Goal: Information Seeking & Learning: Find specific fact

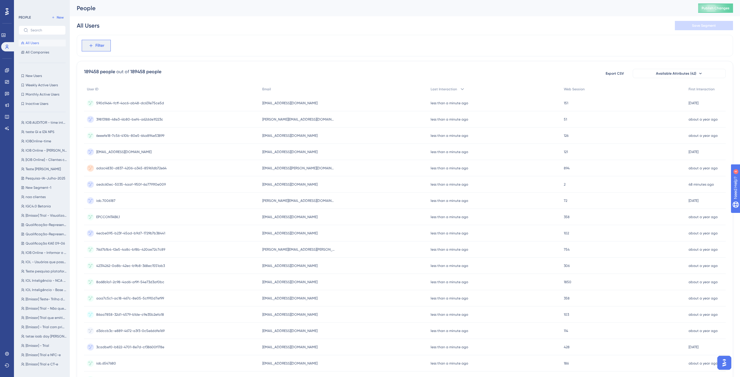
click at [108, 47] on button "Filter" at bounding box center [96, 46] width 29 height 12
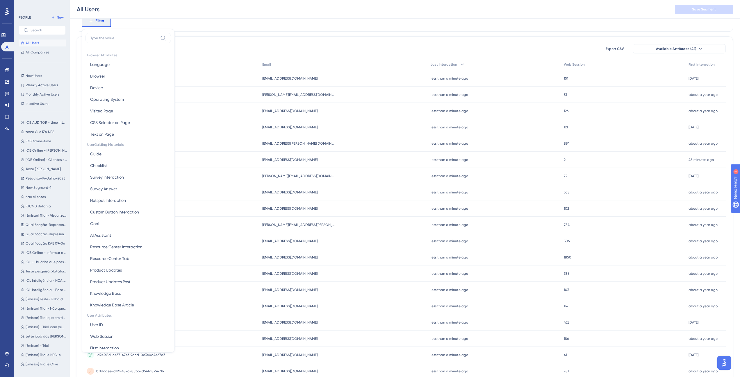
click at [222, 37] on div "189458 people out of 189458 people Export CSV Available Attributes (42) User ID…" at bounding box center [405, 228] width 656 height 385
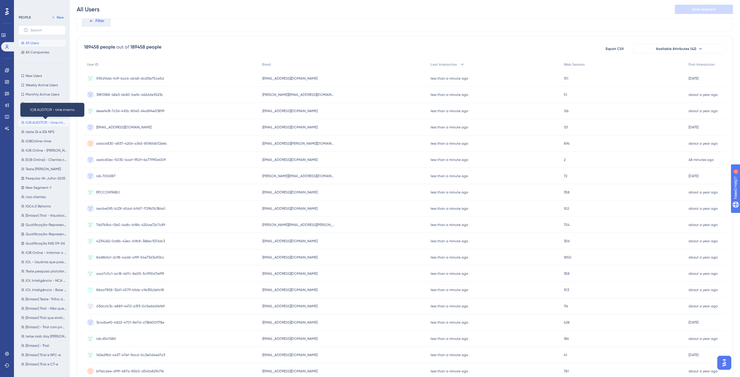
click at [47, 122] on span "IOB AUDITOR - time interno" at bounding box center [46, 122] width 41 height 5
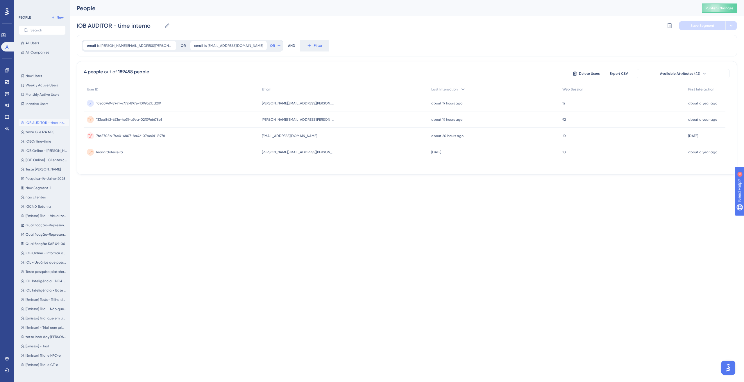
click at [101, 156] on div "leonardoferreira leonardoferreira" at bounding box center [109, 152] width 27 height 16
click at [135, 103] on span "10e53749-8941-4772-897e-1099a21cd2f9" at bounding box center [128, 103] width 65 height 5
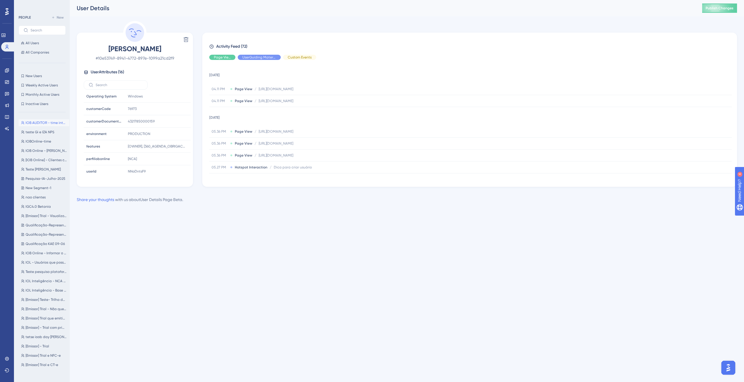
scroll to position [87, 0]
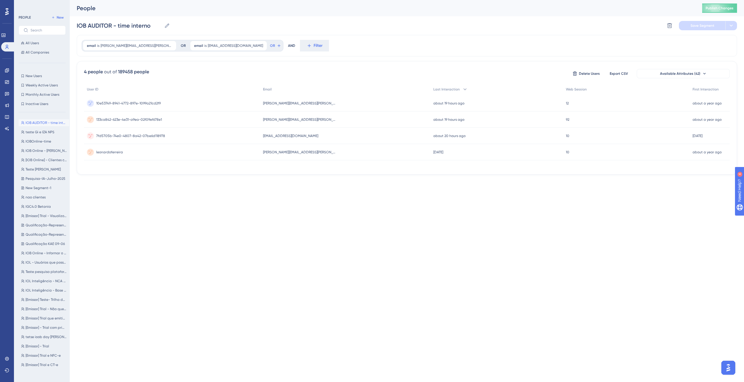
click at [260, 121] on div "133ca842-623e-4e31-a9ea-02f09ef678e1 133ca842-623e-4e31-a9ea-02f09ef678e1" at bounding box center [172, 119] width 176 height 16
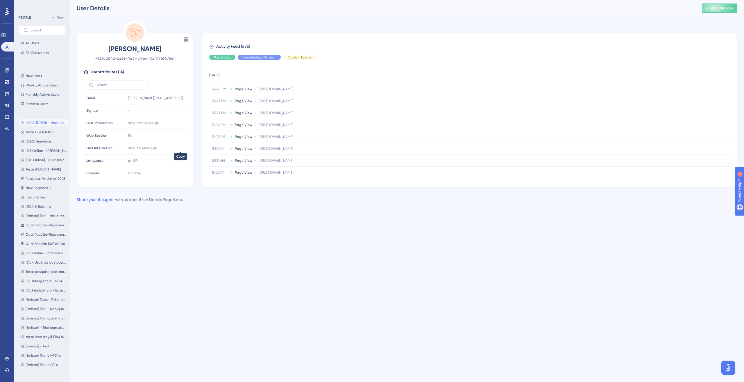
scroll to position [90, 0]
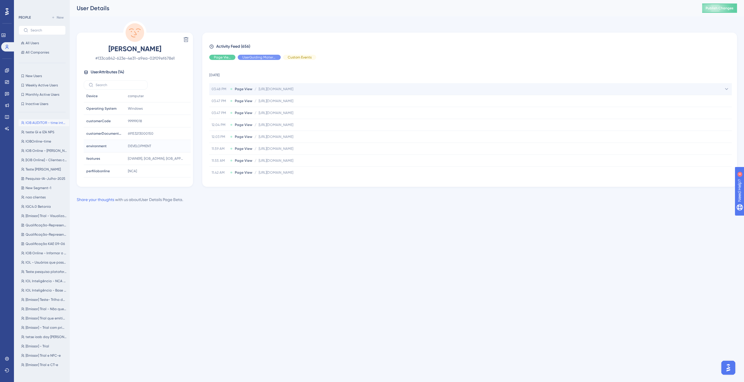
click at [284, 89] on span "[URL][DOMAIN_NAME]" at bounding box center [276, 89] width 35 height 5
click at [299, 100] on span "[URL][DOMAIN_NAME]" at bounding box center [293, 100] width 35 height 5
drag, startPoint x: 274, startPoint y: 99, endPoint x: 362, endPoint y: 103, distance: 88.8
click at [362, 103] on div "Page URL Page URL [URL][DOMAIN_NAME] Copy [URL][DOMAIN_NAME]" at bounding box center [470, 101] width 523 height 12
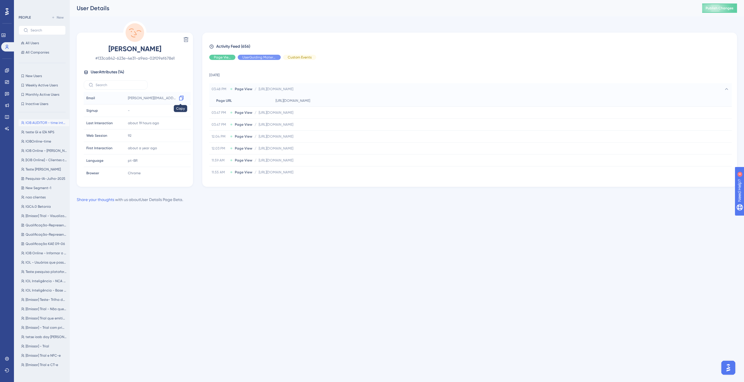
click at [178, 98] on icon at bounding box center [181, 98] width 6 height 6
click at [274, 89] on span "[URL][DOMAIN_NAME]" at bounding box center [276, 89] width 35 height 5
click at [45, 123] on span "IOB AUDITOR - time interno" at bounding box center [46, 122] width 41 height 5
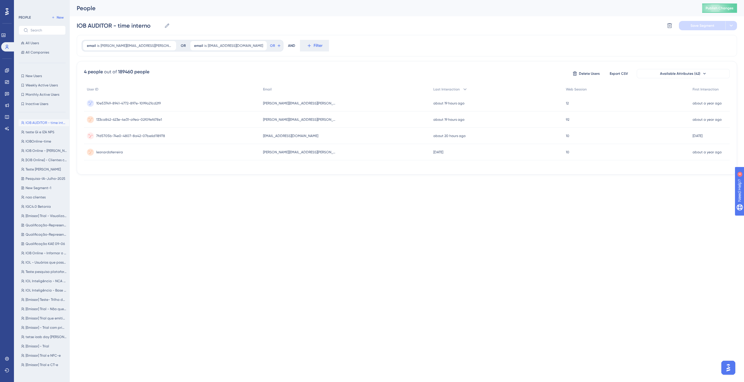
click at [155, 137] on span "7fd5705b-74e0-4807-8a42-07be6d118978" at bounding box center [130, 135] width 69 height 5
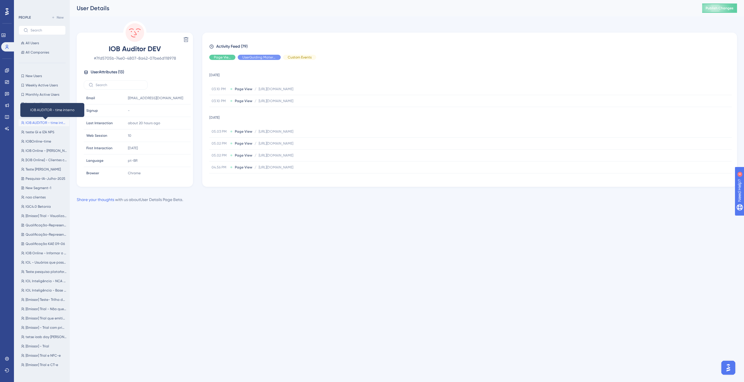
click at [46, 123] on span "IOB AUDITOR - time interno" at bounding box center [46, 122] width 41 height 5
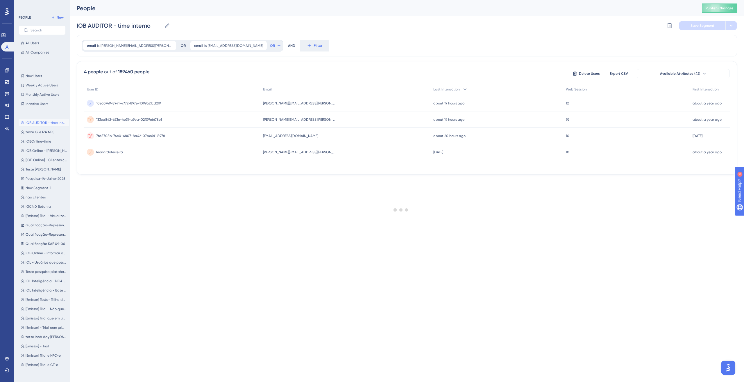
click at [136, 119] on div at bounding box center [401, 210] width 686 height 340
click at [150, 117] on span "133ca842-623e-4e31-a9ea-02f09ef678e1" at bounding box center [129, 119] width 66 height 5
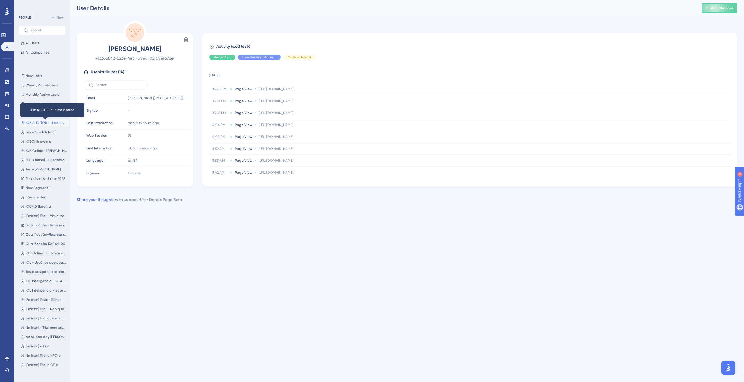
drag, startPoint x: 42, startPoint y: 122, endPoint x: 48, endPoint y: 126, distance: 7.7
click at [42, 122] on span "IOB AUDITOR - time interno" at bounding box center [46, 122] width 41 height 5
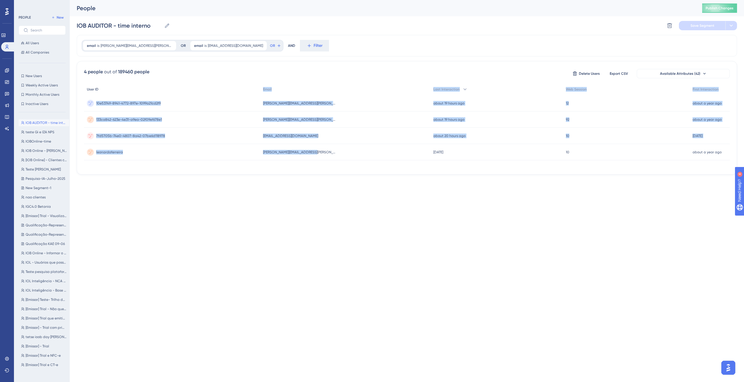
drag, startPoint x: 274, startPoint y: 142, endPoint x: 102, endPoint y: 88, distance: 179.8
click at [102, 88] on div "User ID Email Last Interaction Web Session First Interaction 10e53749-8941-4772…" at bounding box center [407, 121] width 646 height 77
click at [199, 187] on div "Performance Users Engagement Widgets Feedback Product Updates Knowledge Base AI…" at bounding box center [372, 96] width 744 height 193
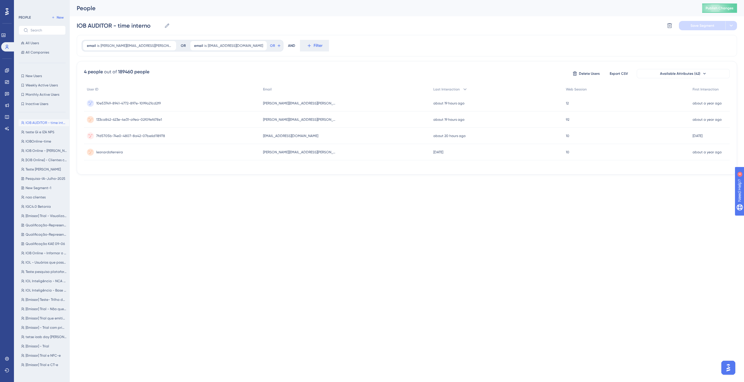
click at [132, 121] on span "133ca842-623e-4e31-a9ea-02f09ef678e1" at bounding box center [129, 119] width 66 height 5
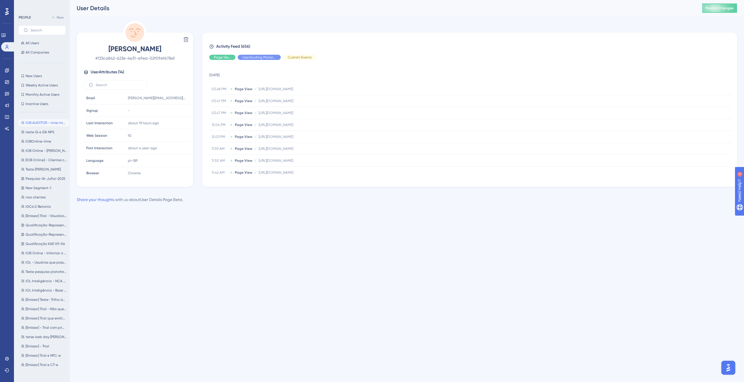
drag, startPoint x: 360, startPoint y: 172, endPoint x: 217, endPoint y: 82, distance: 168.5
click at [217, 82] on tbody "[DATE] 03.48 PM Page View / [URL][DOMAIN_NAME] [URL][DOMAIN_NAME] 03.47 PM Page…" at bounding box center [470, 232] width 523 height 335
click at [262, 77] on td "[DATE]" at bounding box center [470, 74] width 523 height 19
click at [477, 0] on html "Performance Users Engagement Widgets Feedback Product Updates Knowledge Base AI…" at bounding box center [372, 0] width 744 height 0
click at [152, 98] on span "[PERSON_NAME][EMAIL_ADDRESS][PERSON_NAME][DOMAIN_NAME]" at bounding box center [152, 98] width 49 height 5
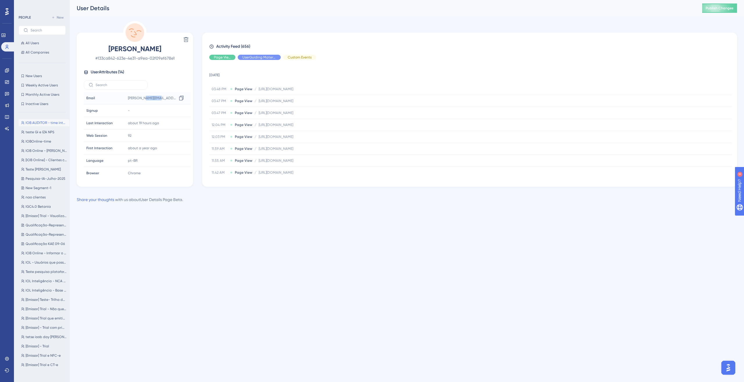
click at [152, 98] on span "[PERSON_NAME][EMAIL_ADDRESS][PERSON_NAME][DOMAIN_NAME]" at bounding box center [152, 98] width 49 height 5
click at [240, 0] on html "Performance Users Engagement Widgets Feedback Product Updates Knowledge Base AI…" at bounding box center [372, 0] width 744 height 0
click at [46, 123] on span "IOB AUDITOR - time interno" at bounding box center [46, 122] width 41 height 5
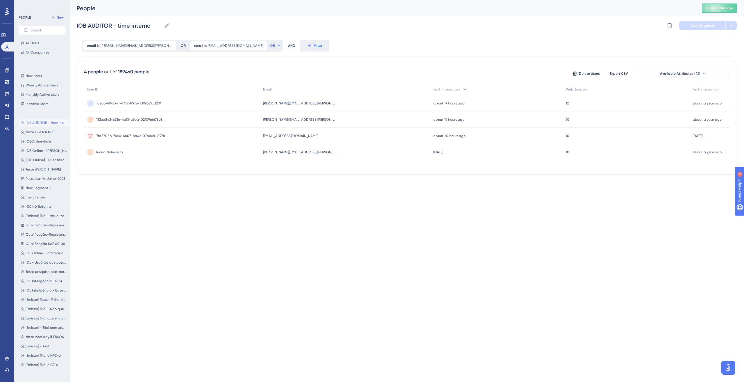
click at [112, 152] on span "leonardoferreira" at bounding box center [109, 152] width 27 height 5
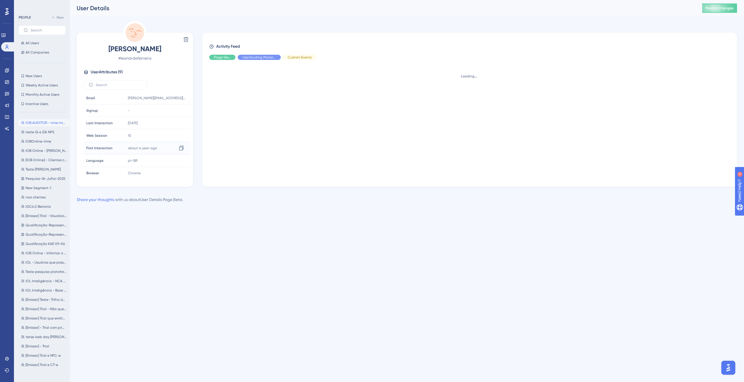
scroll to position [27, 0]
click at [49, 123] on span "IOB AUDITOR - time interno" at bounding box center [46, 122] width 41 height 5
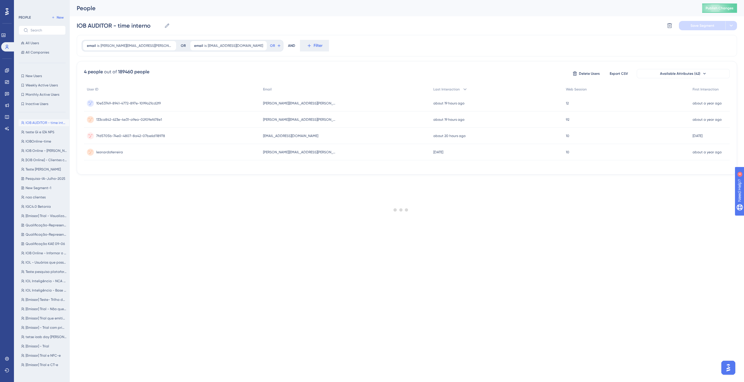
click at [133, 137] on div at bounding box center [401, 210] width 686 height 340
click at [141, 135] on span "7fd5705b-74e0-4807-8a42-07be6d118978" at bounding box center [130, 135] width 69 height 5
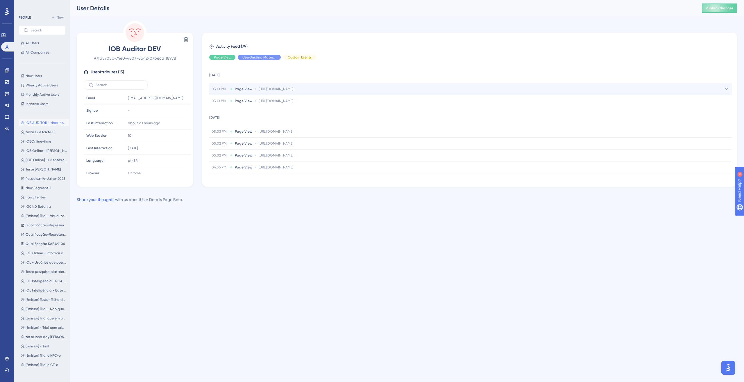
drag, startPoint x: 340, startPoint y: 88, endPoint x: 259, endPoint y: 90, distance: 81.7
click at [259, 90] on div "03.10 PM Page View / [URL][DOMAIN_NAME] [URL][DOMAIN_NAME]" at bounding box center [470, 89] width 523 height 12
copy span "[URL][DOMAIN_NAME]"
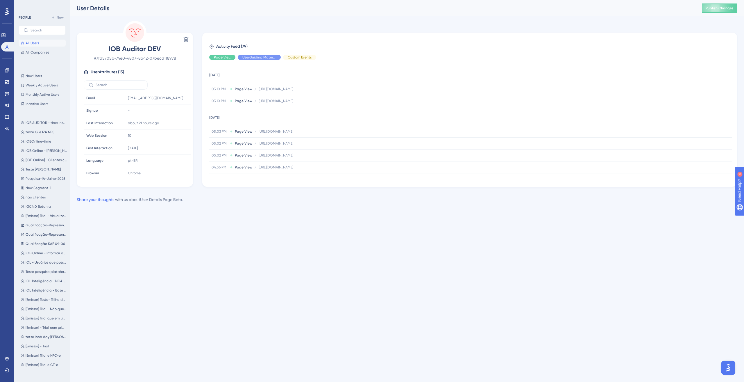
click at [188, 0] on html "Performance Users Engagement Widgets Feedback Product Updates Knowledge Base AI…" at bounding box center [372, 0] width 744 height 0
click at [45, 123] on span "IOB AUDITOR - time interno" at bounding box center [46, 122] width 41 height 5
